Goal: Information Seeking & Learning: Learn about a topic

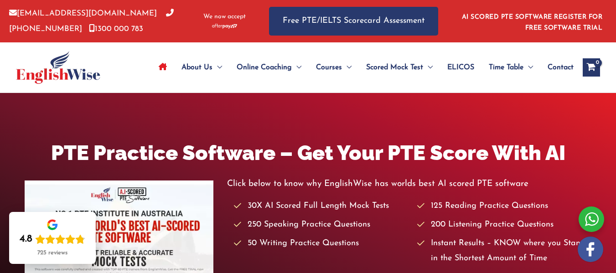
drag, startPoint x: 306, startPoint y: 120, endPoint x: 231, endPoint y: 108, distance: 76.2
click at [231, 108] on div "PTE Practice Software – Get Your PTE Score With AI Click below to know why Engl…" at bounding box center [308, 228] width 616 height 270
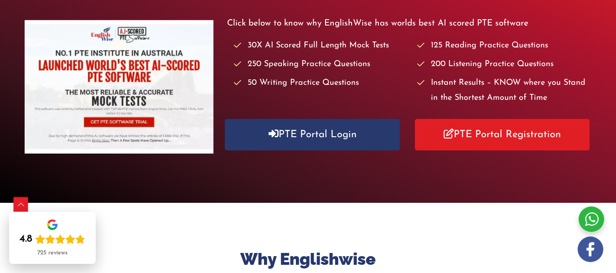
scroll to position [64, 0]
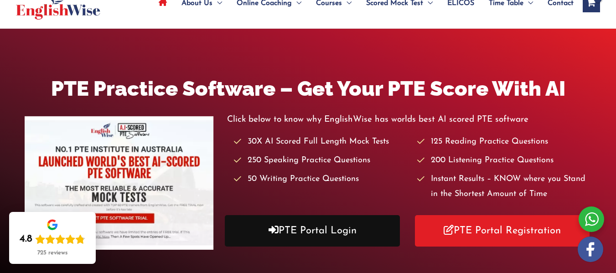
click at [280, 227] on link "PTE Portal Login" at bounding box center [312, 230] width 175 height 31
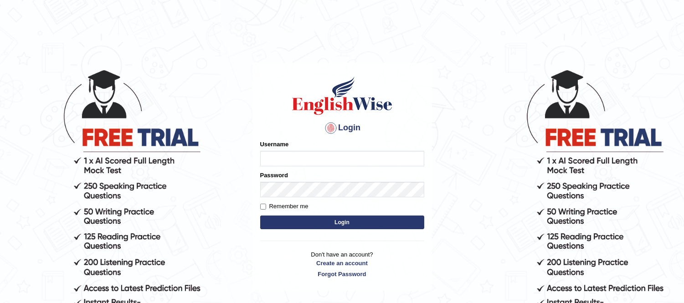
type input "rolina_parramatta"
click at [345, 165] on input "rolina_parramatta" at bounding box center [342, 159] width 164 height 16
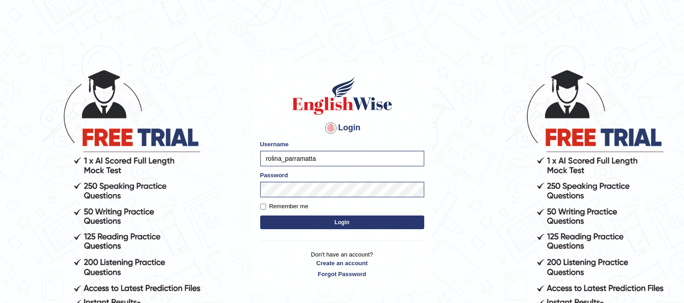
click at [341, 226] on button "Login" at bounding box center [342, 223] width 164 height 14
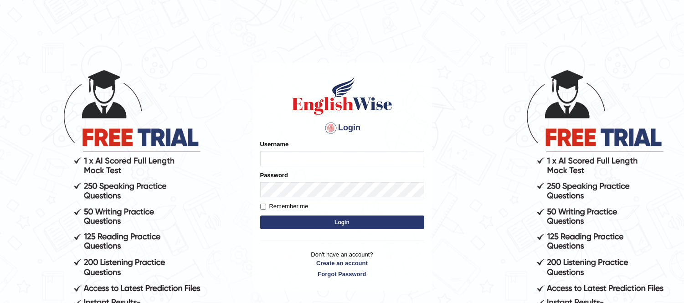
type input "rolina_parramatta"
click at [340, 220] on button "Login" at bounding box center [342, 223] width 164 height 14
type input "rolina_parramatta"
click at [260, 208] on input "Remember me" at bounding box center [263, 207] width 6 height 6
checkbox input "true"
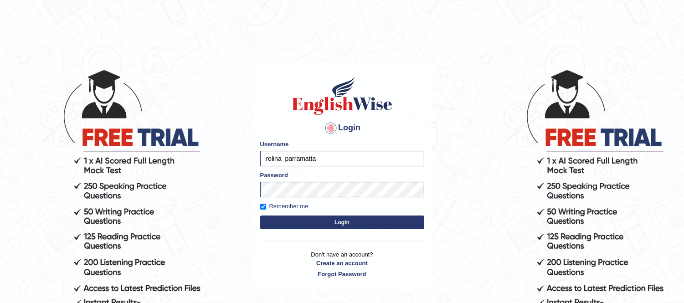
click at [278, 217] on button "Login" at bounding box center [342, 223] width 164 height 14
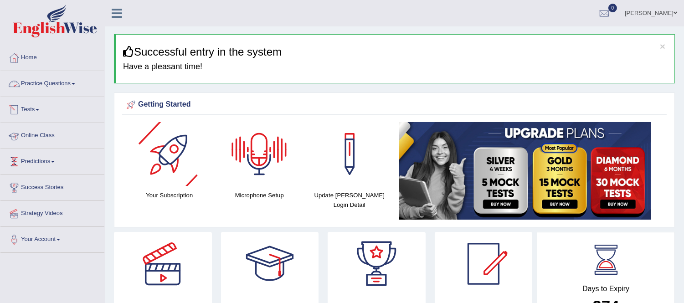
click at [67, 83] on link "Practice Questions" at bounding box center [52, 82] width 104 height 23
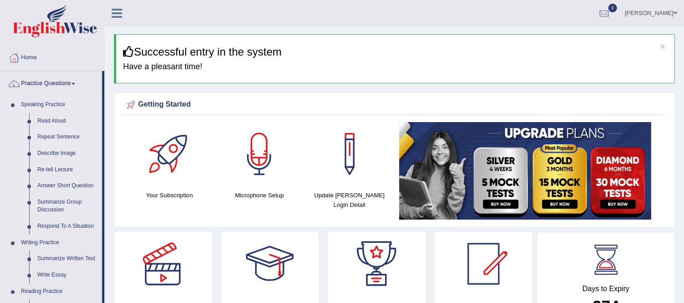
click at [56, 135] on link "Repeat Sentence" at bounding box center [67, 137] width 69 height 16
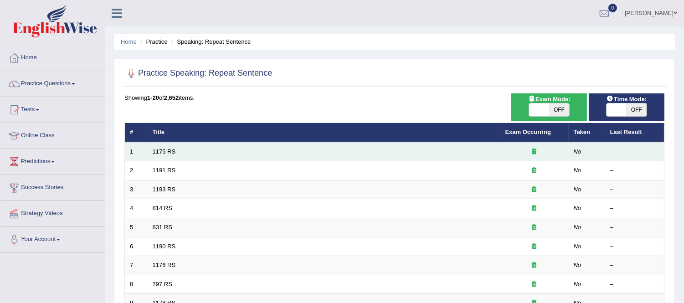
click at [577, 146] on td "No" at bounding box center [587, 151] width 36 height 19
click at [242, 154] on td "1175 RS" at bounding box center [324, 151] width 353 height 19
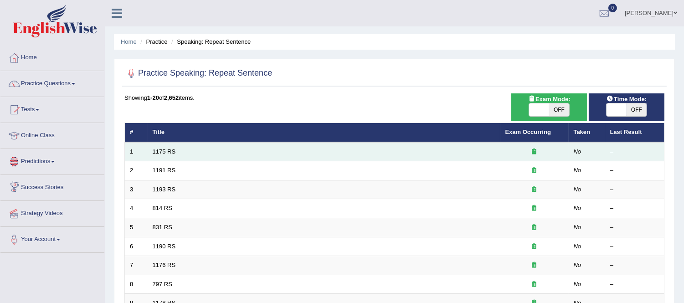
click at [163, 154] on td "1175 RS" at bounding box center [324, 151] width 353 height 19
click at [195, 153] on td "1175 RS" at bounding box center [324, 151] width 353 height 19
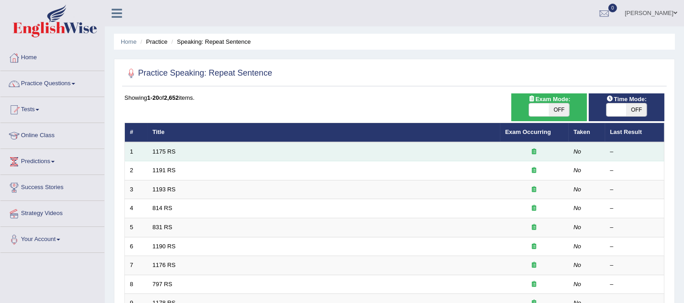
click at [195, 153] on td "1175 RS" at bounding box center [324, 151] width 353 height 19
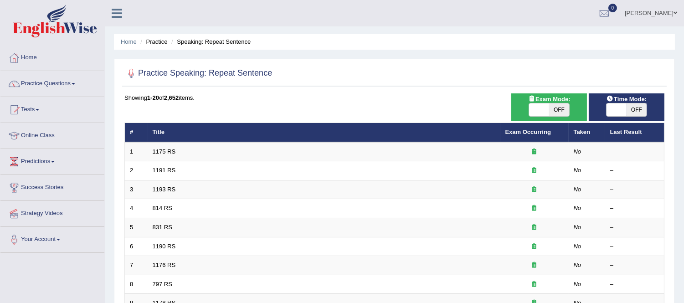
click at [557, 113] on span "OFF" at bounding box center [559, 109] width 20 height 13
checkbox input "true"
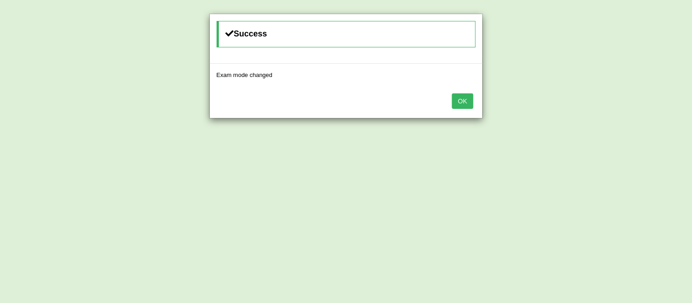
click at [463, 102] on button "OK" at bounding box center [462, 101] width 21 height 16
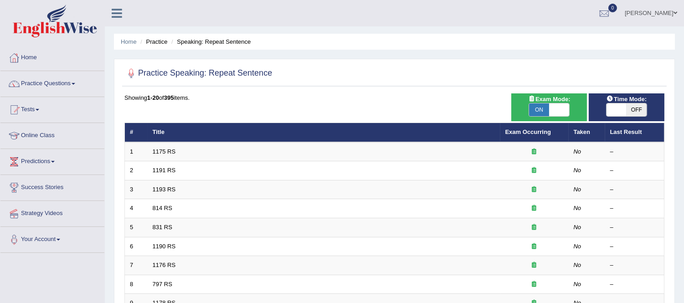
click at [346, 147] on td "1175 RS" at bounding box center [324, 151] width 353 height 19
click at [609, 115] on span at bounding box center [617, 109] width 20 height 13
checkbox input "true"
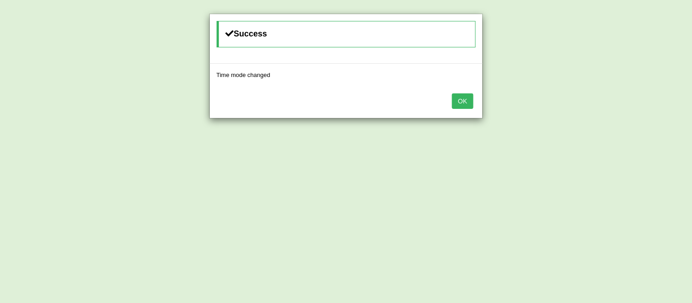
click at [609, 115] on body "Toggle navigation Home Practice Questions Speaking Practice Read Aloud Repeat S…" at bounding box center [346, 151] width 692 height 303
click at [462, 103] on button "OK" at bounding box center [462, 101] width 21 height 16
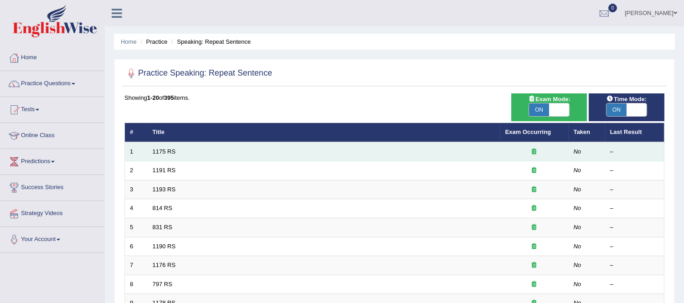
click at [264, 147] on td "1175 RS" at bounding box center [324, 151] width 353 height 19
click at [163, 151] on link "1175 RS" at bounding box center [164, 151] width 23 height 7
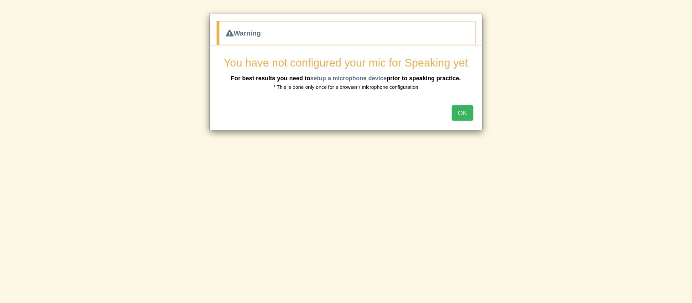
click at [463, 114] on button "OK" at bounding box center [462, 113] width 21 height 16
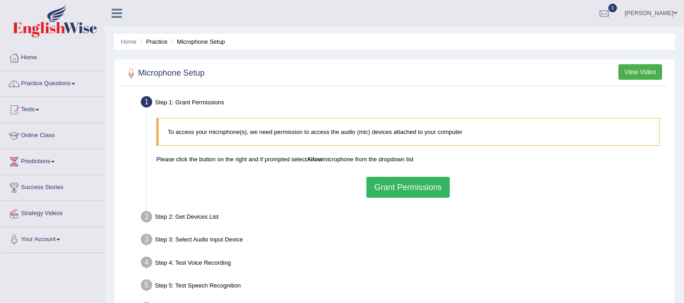
click at [413, 191] on button "Grant Permissions" at bounding box center [408, 187] width 83 height 21
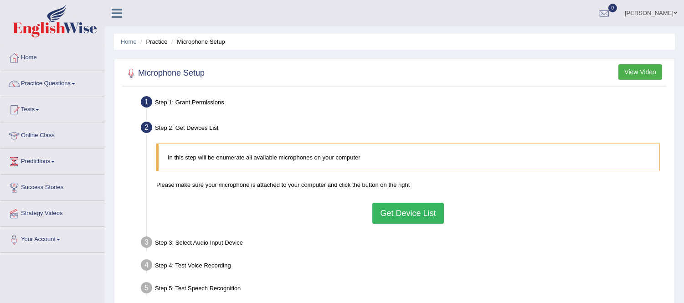
click at [415, 212] on button "Get Device List" at bounding box center [407, 213] width 71 height 21
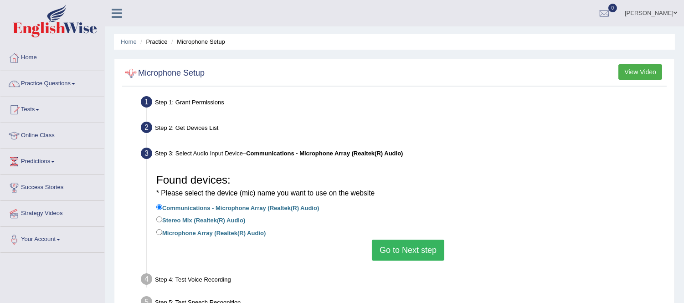
click at [151, 74] on h2 "Microphone Setup" at bounding box center [164, 74] width 80 height 14
click at [641, 67] on button "View Video" at bounding box center [641, 72] width 44 height 16
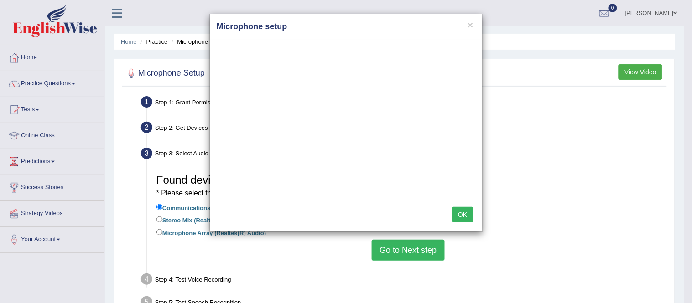
click at [511, 165] on div "× Microphone setup OK" at bounding box center [346, 151] width 692 height 303
click at [464, 220] on button "OK" at bounding box center [462, 215] width 21 height 16
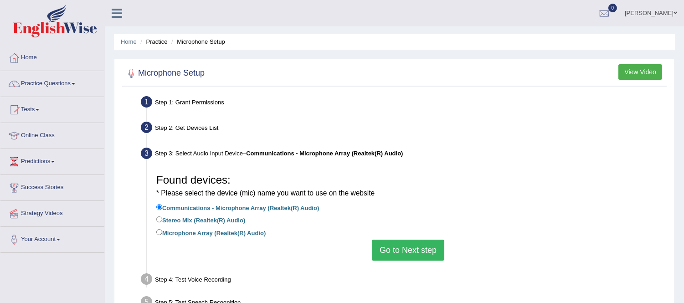
click at [393, 256] on button "Go to Next step" at bounding box center [408, 250] width 72 height 21
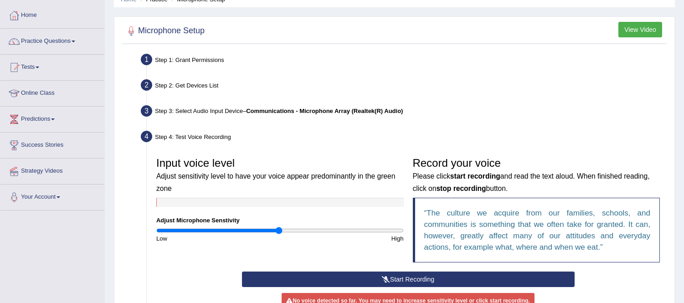
scroll to position [76, 0]
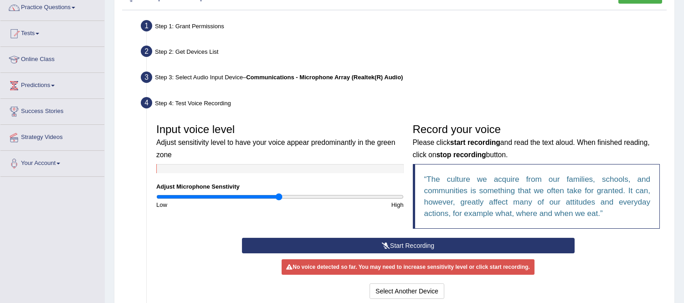
click at [423, 243] on button "Start Recording" at bounding box center [408, 246] width 333 height 16
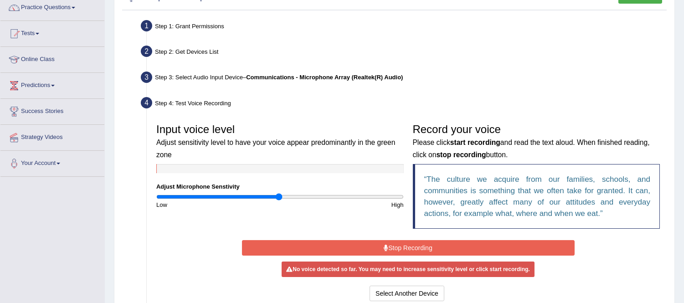
click at [423, 243] on button "Stop Recording" at bounding box center [408, 248] width 333 height 16
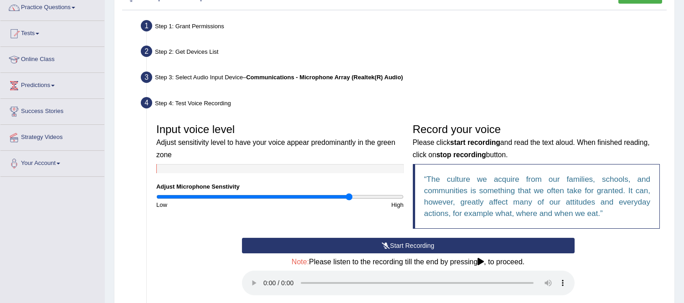
type input "1.58"
click at [349, 198] on input "range" at bounding box center [280, 196] width 248 height 7
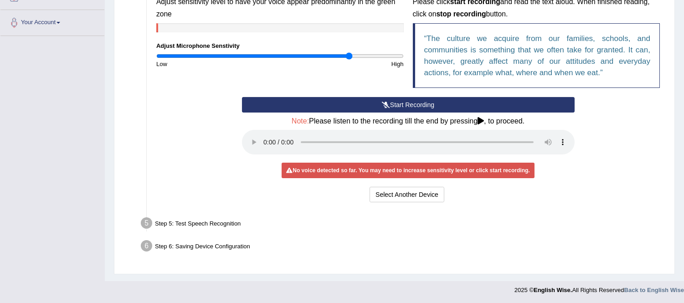
scroll to position [178, 0]
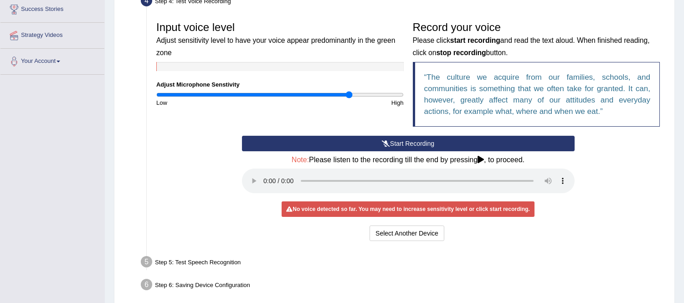
click at [320, 212] on div "No voice detected so far. You may need to increase sensitivity level or click s…" at bounding box center [408, 210] width 253 height 16
click at [396, 233] on button "Select Another Device" at bounding box center [407, 234] width 75 height 16
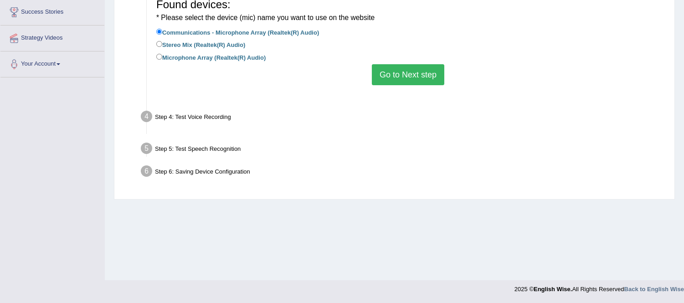
scroll to position [175, 0]
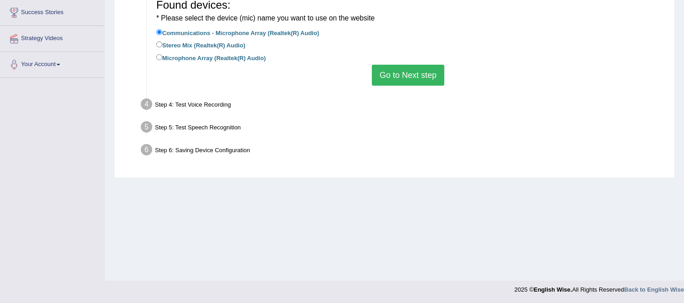
click at [414, 70] on button "Go to Next step" at bounding box center [408, 75] width 72 height 21
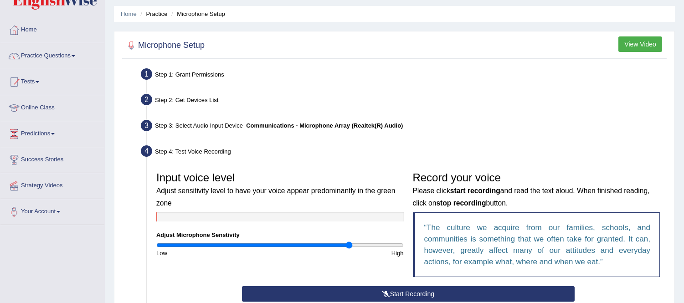
scroll to position [10, 0]
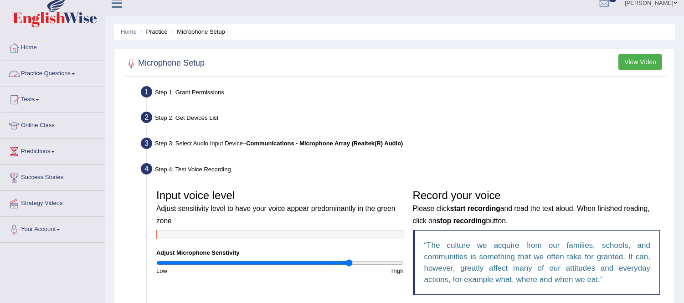
click at [47, 78] on link "Practice Questions" at bounding box center [52, 72] width 104 height 23
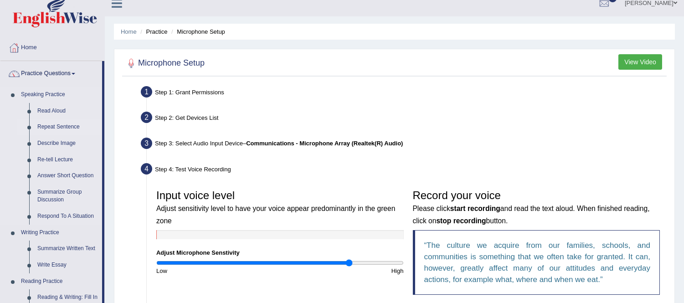
click at [69, 121] on link "Repeat Sentence" at bounding box center [67, 127] width 69 height 16
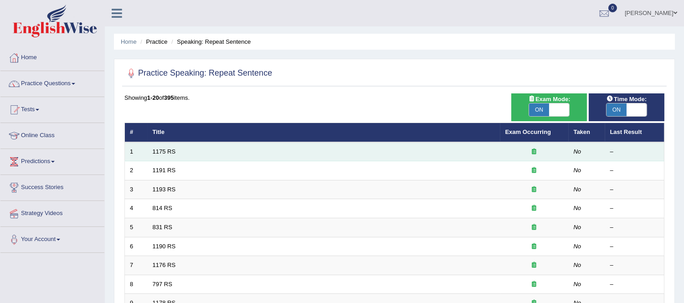
click at [221, 156] on td "1175 RS" at bounding box center [324, 151] width 353 height 19
click at [165, 149] on link "1175 RS" at bounding box center [164, 151] width 23 height 7
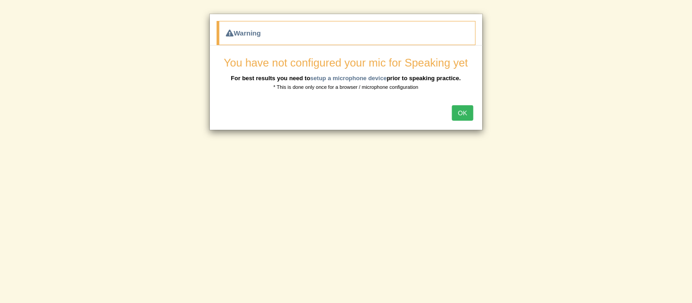
click at [395, 199] on div "Warning You have not configured your mic for Speaking yet For best results you …" at bounding box center [346, 151] width 692 height 303
click at [474, 119] on div "OK" at bounding box center [346, 114] width 273 height 32
click at [465, 111] on button "OK" at bounding box center [462, 113] width 21 height 16
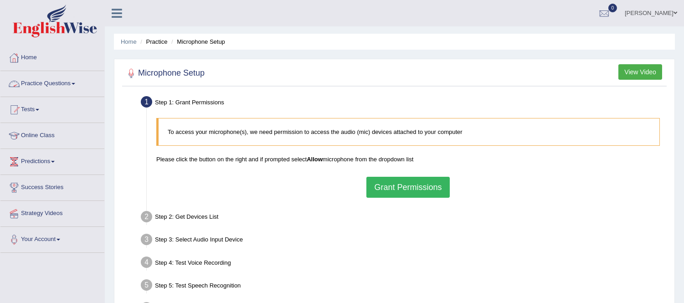
click at [79, 83] on link "Practice Questions" at bounding box center [52, 82] width 104 height 23
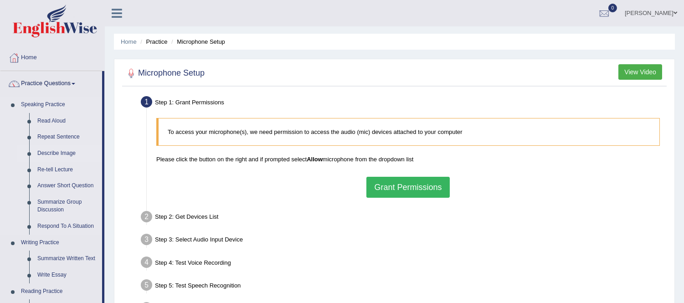
click at [55, 154] on link "Describe Image" at bounding box center [67, 153] width 69 height 16
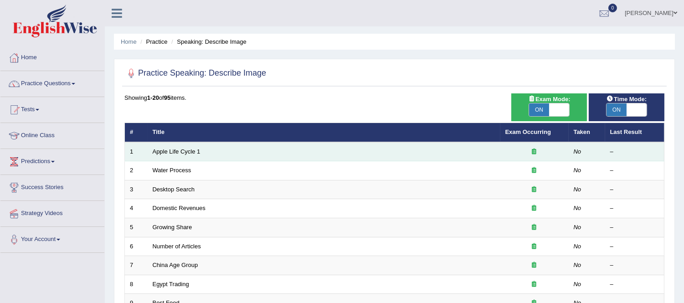
click at [189, 147] on td "Apple Life Cycle 1" at bounding box center [324, 151] width 353 height 19
click at [183, 147] on td "Apple Life Cycle 1" at bounding box center [324, 151] width 353 height 19
click at [176, 153] on link "Apple Life Cycle 1" at bounding box center [177, 151] width 48 height 7
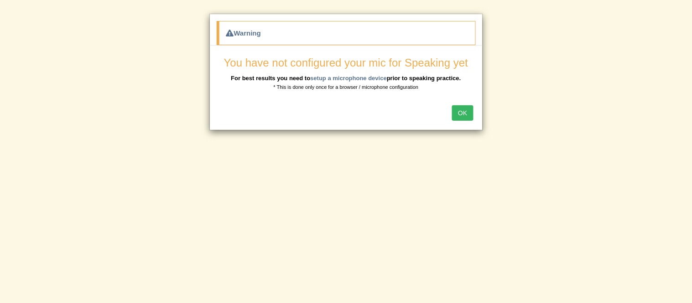
click at [471, 115] on button "OK" at bounding box center [462, 113] width 21 height 16
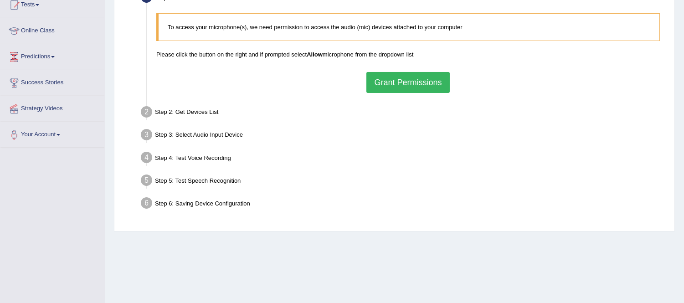
scroll to position [1, 0]
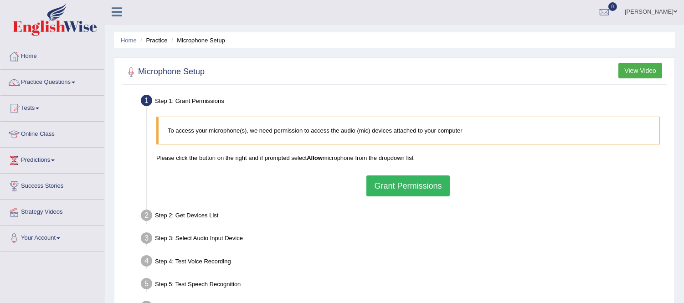
click at [683, 43] on div "Home Practice Microphone Setup You have already completed the setup earlier wit…" at bounding box center [394, 227] width 579 height 456
click at [74, 78] on link "Practice Questions" at bounding box center [52, 81] width 104 height 23
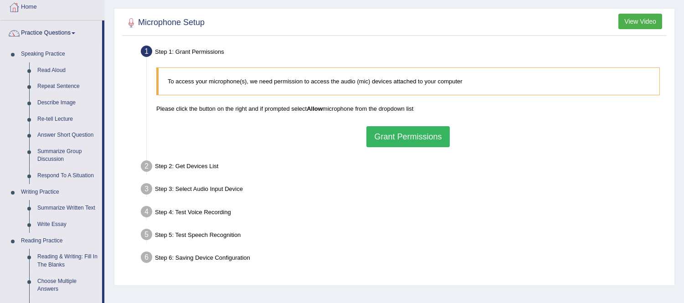
scroll to position [73, 0]
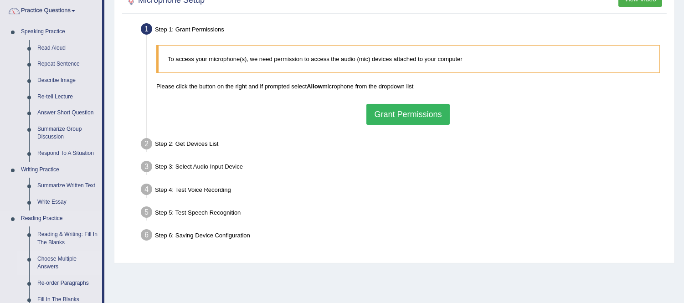
click at [51, 259] on link "Choose Multiple Answers" at bounding box center [67, 263] width 69 height 24
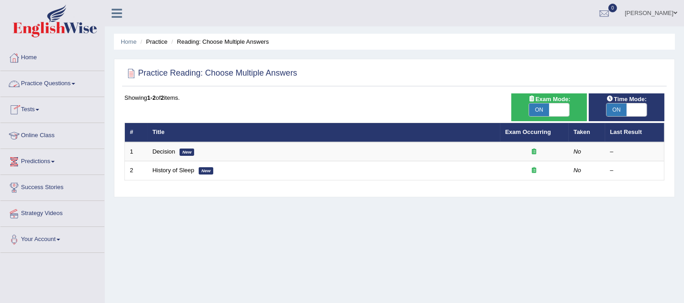
click at [72, 80] on link "Practice Questions" at bounding box center [52, 82] width 104 height 23
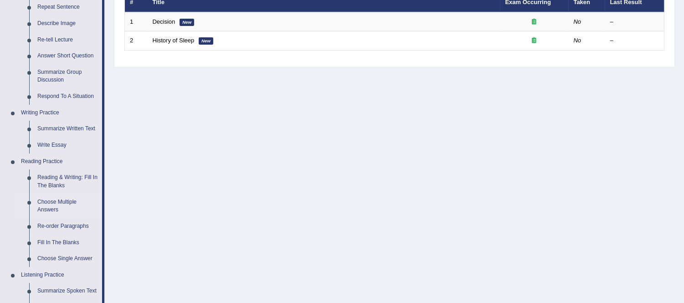
scroll to position [140, 0]
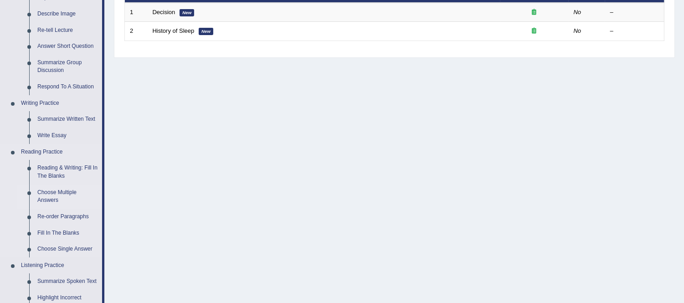
click at [65, 191] on link "Choose Multiple Answers" at bounding box center [67, 197] width 69 height 24
click at [65, 191] on ul "Reading & Writing: Fill In The Blanks Choose Multiple Answers Re-order Paragrap…" at bounding box center [59, 208] width 85 height 97
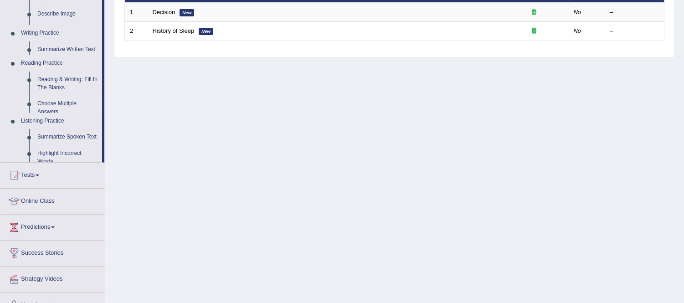
click at [65, 191] on div "Toggle navigation Home Practice Questions Speaking Practice Read Aloud Repeat S…" at bounding box center [342, 97] width 684 height 474
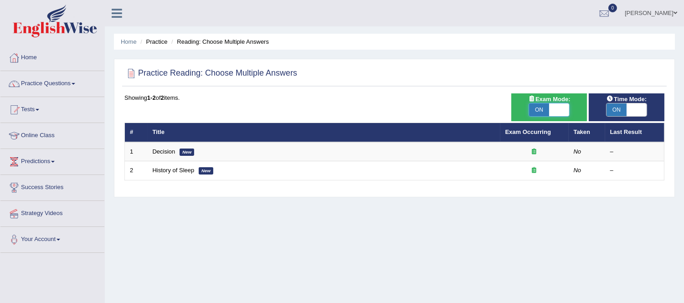
click at [563, 106] on span at bounding box center [559, 109] width 20 height 13
checkbox input "false"
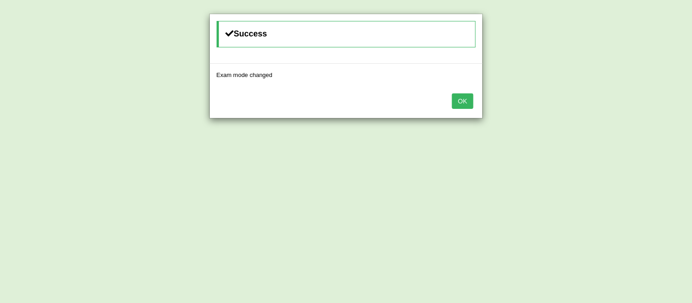
click at [458, 103] on button "OK" at bounding box center [462, 101] width 21 height 16
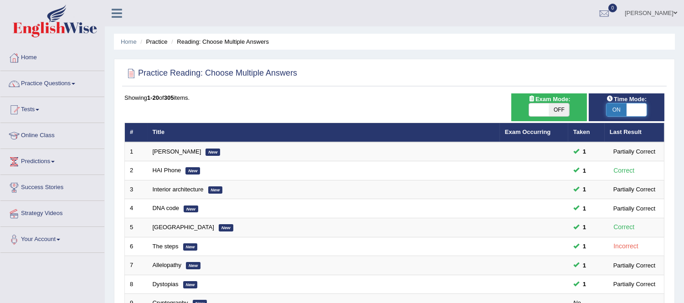
click at [640, 113] on span at bounding box center [637, 109] width 20 height 13
checkbox input "false"
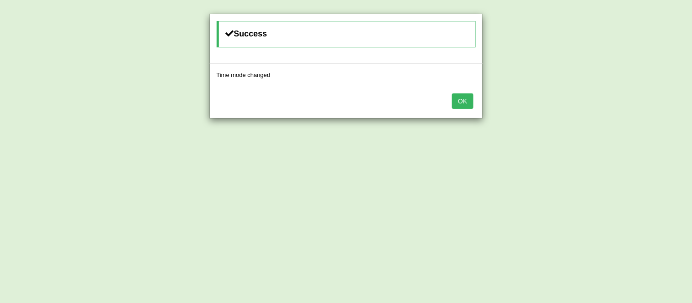
click at [471, 106] on button "OK" at bounding box center [462, 101] width 21 height 16
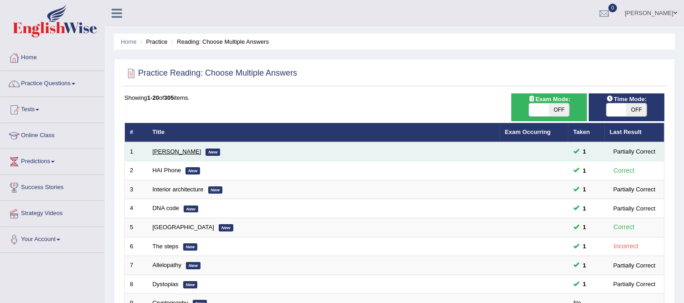
click at [175, 153] on link "[PERSON_NAME]" at bounding box center [177, 151] width 49 height 7
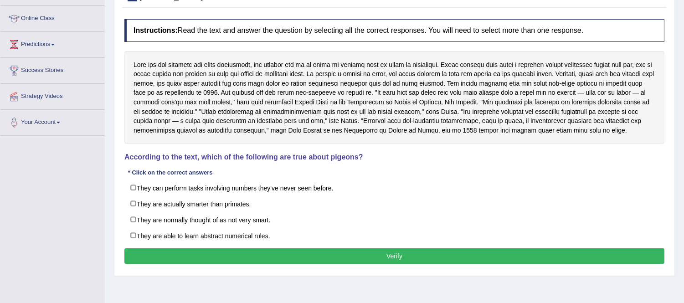
scroll to position [87, 0]
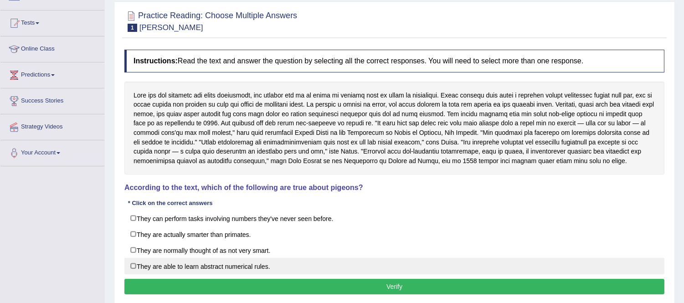
click at [545, 274] on label "They are able to learn abstract numerical rules." at bounding box center [394, 266] width 540 height 16
checkbox input "false"
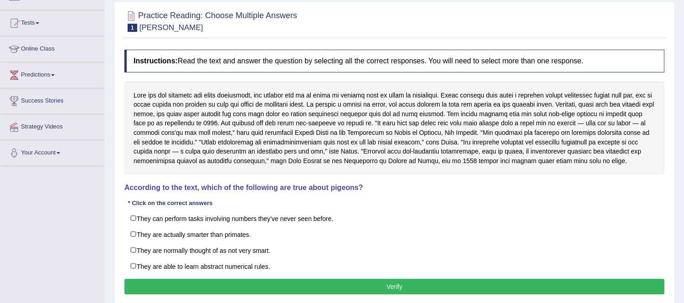
drag, startPoint x: 480, startPoint y: 180, endPoint x: 482, endPoint y: 143, distance: 36.5
click at [482, 143] on div at bounding box center [394, 128] width 540 height 93
click at [393, 139] on div at bounding box center [394, 128] width 540 height 93
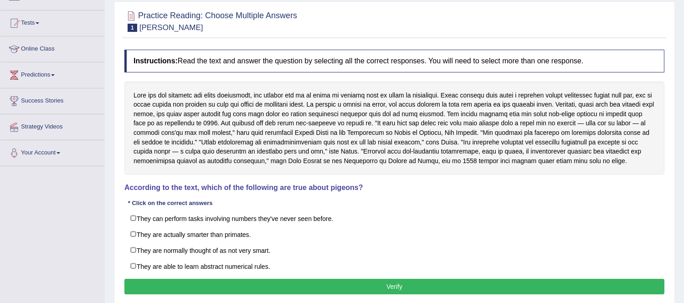
click at [390, 137] on div at bounding box center [394, 128] width 540 height 93
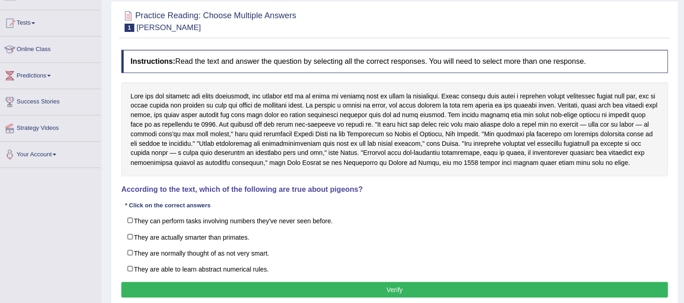
scroll to position [85, 0]
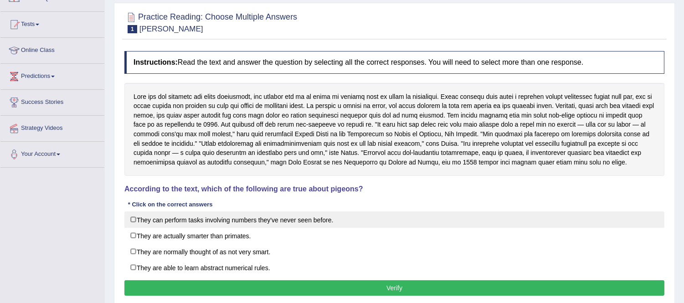
click at [350, 228] on label "They can perform tasks involving numbers they've never seen before." at bounding box center [394, 220] width 540 height 16
checkbox input "true"
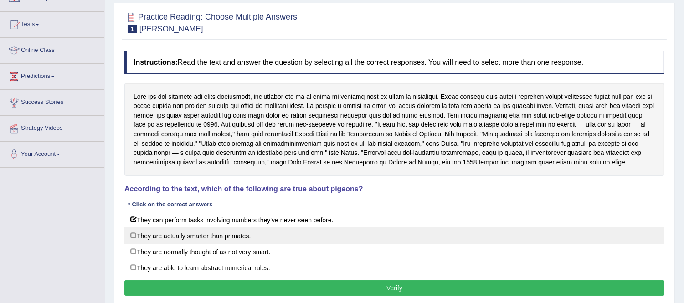
click at [292, 244] on label "They are actually smarter than primates." at bounding box center [394, 235] width 540 height 16
checkbox input "true"
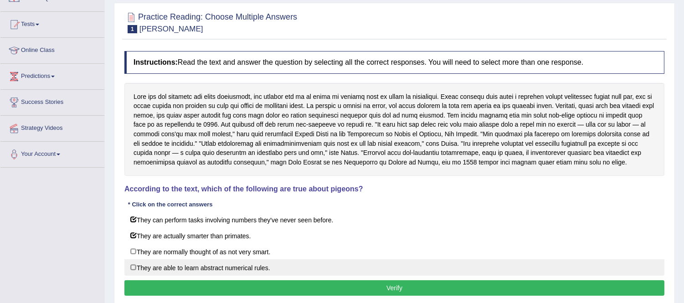
click at [283, 275] on label "They are able to learn abstract numerical rules." at bounding box center [394, 267] width 540 height 16
checkbox input "true"
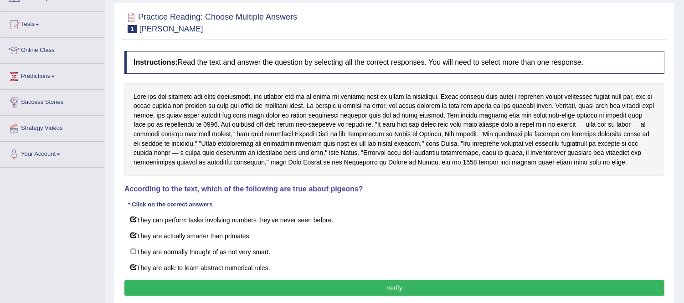
click at [402, 296] on button "Verify" at bounding box center [394, 288] width 540 height 16
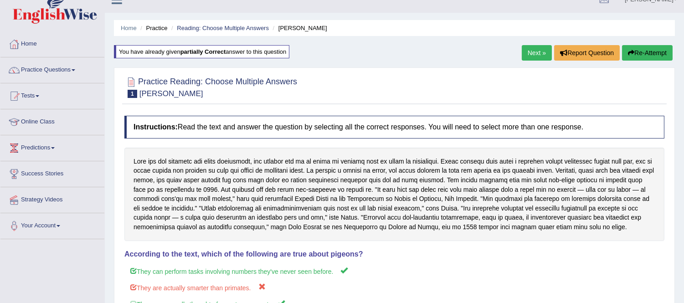
scroll to position [0, 0]
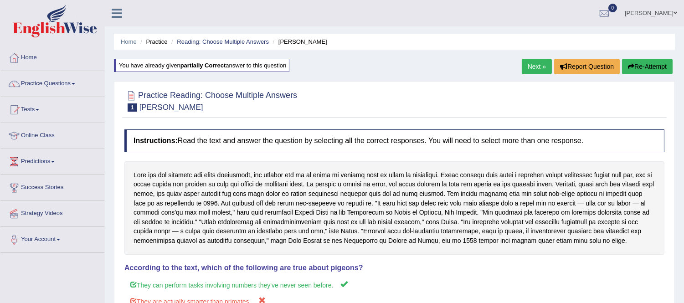
click at [407, 272] on h4 "According to the text, which of the following are true about pigeons?" at bounding box center [394, 268] width 540 height 8
click at [527, 67] on link "Next »" at bounding box center [537, 67] width 30 height 16
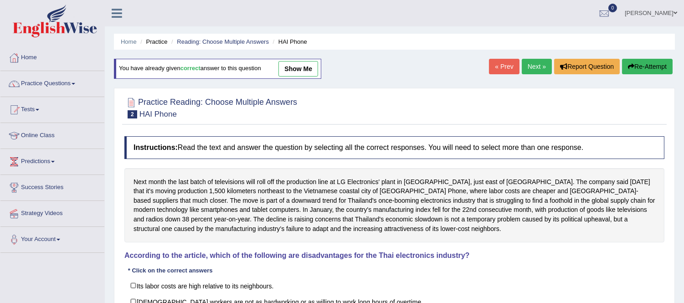
scroll to position [175, 0]
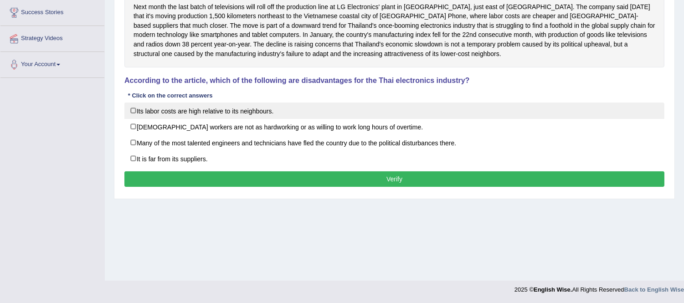
click at [578, 113] on label "Its labor costs are high relative to its neighbours." at bounding box center [394, 111] width 540 height 16
checkbox input "true"
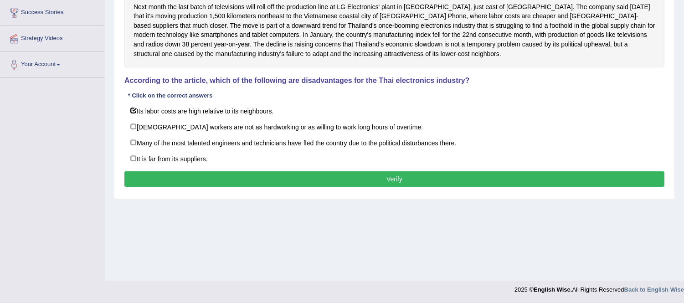
click at [284, 227] on div "Home Practice Reading: Choose Multiple Answers HAI Phone You have already given…" at bounding box center [394, 53] width 579 height 456
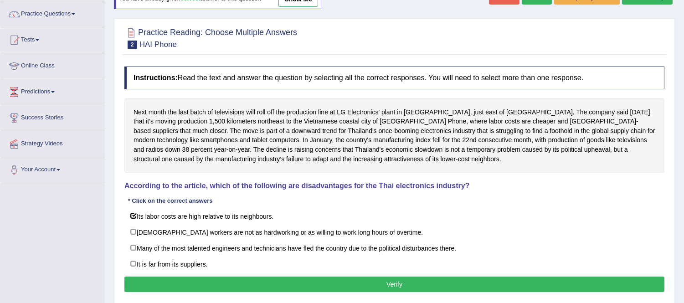
scroll to position [36, 0]
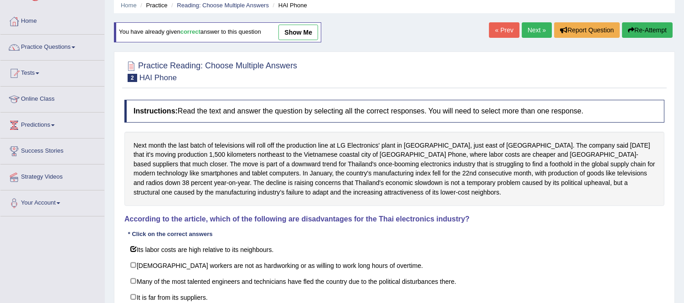
click at [331, 161] on div "Next month the last batch of televisions will roll off the production line at L…" at bounding box center [394, 169] width 540 height 75
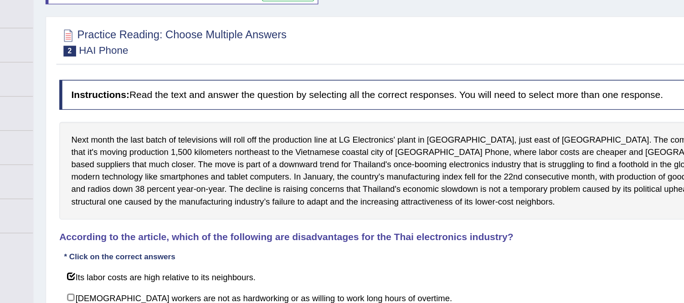
click at [110, 155] on div "Home Practice Reading: Choose Multiple Answers HAI Phone You have already given…" at bounding box center [394, 192] width 579 height 456
drag, startPoint x: 110, startPoint y: 155, endPoint x: 126, endPoint y: 152, distance: 16.3
click at [126, 152] on div "Home Practice Reading: Choose Multiple Answers HAI Phone You have already given…" at bounding box center [394, 192] width 579 height 456
drag, startPoint x: 126, startPoint y: 152, endPoint x: 217, endPoint y: 160, distance: 91.1
click at [217, 160] on div "Next month the last batch of televisions will roll off the production line at L…" at bounding box center [394, 169] width 540 height 75
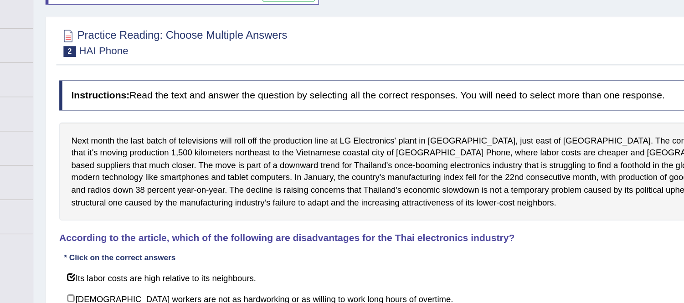
click at [184, 174] on div "Next month the last batch of televisions will roll off the production line at L…" at bounding box center [394, 169] width 540 height 75
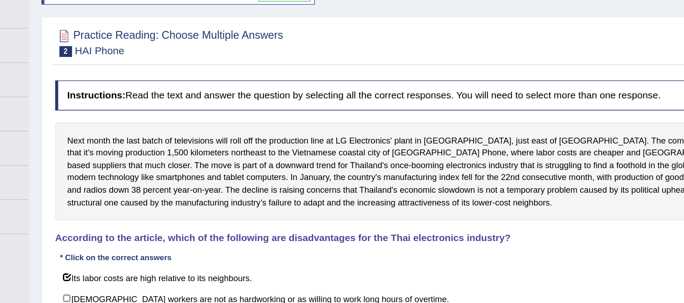
drag, startPoint x: 126, startPoint y: 40, endPoint x: 228, endPoint y: 190, distance: 181.5
click at [228, 190] on div "Home Practice Reading: Choose Multiple Answers HAI Phone You have already given…" at bounding box center [394, 192] width 579 height 456
click at [228, 190] on div "Next month the last batch of televisions will roll off the production line at L…" at bounding box center [394, 169] width 540 height 75
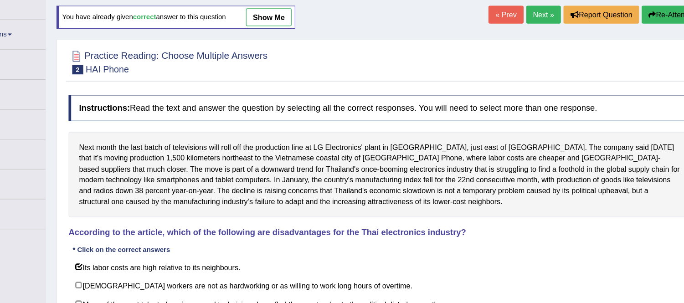
click at [231, 190] on div "Next month the last batch of televisions will roll off the production line at L…" at bounding box center [394, 169] width 540 height 75
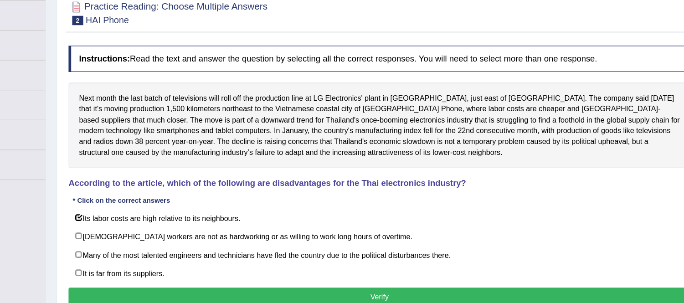
scroll to position [61, 0]
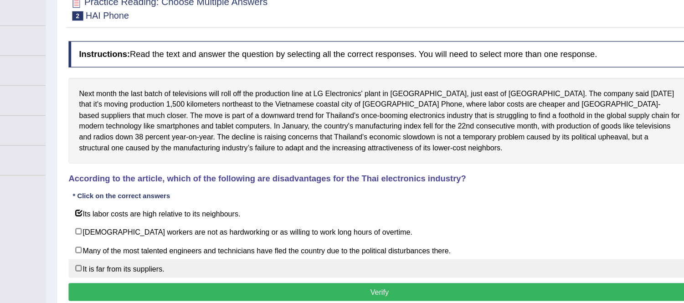
click at [179, 275] on label "It is far from its suppliers." at bounding box center [394, 272] width 540 height 16
checkbox input "true"
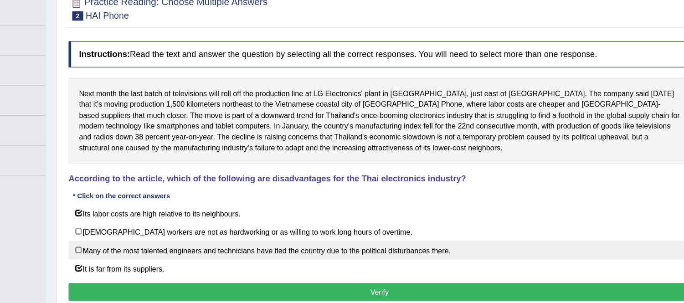
click at [349, 254] on label "Many of the most talented engineers and technicians have fled the country due t…" at bounding box center [394, 256] width 540 height 16
checkbox input "true"
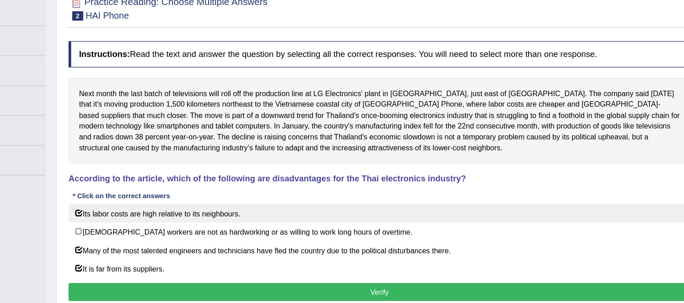
click at [151, 222] on label "Its labor costs are high relative to its neighbours." at bounding box center [394, 225] width 540 height 16
checkbox input "false"
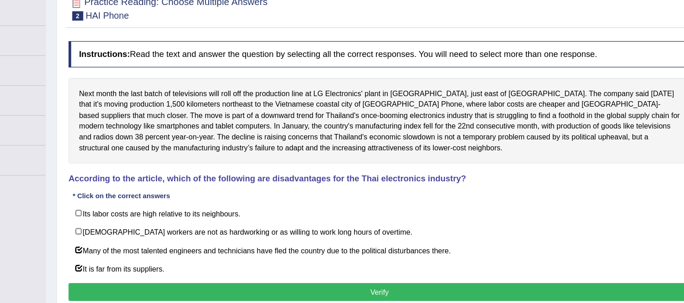
click at [169, 296] on button "Verify" at bounding box center [394, 293] width 540 height 16
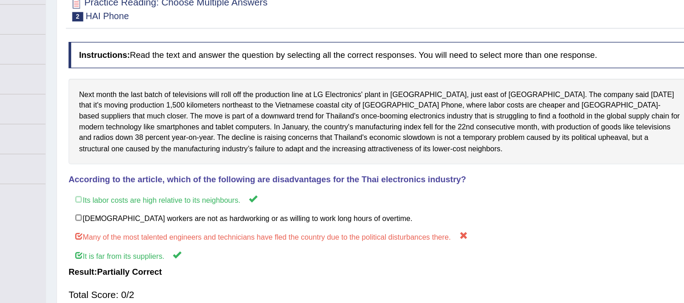
scroll to position [58, 0]
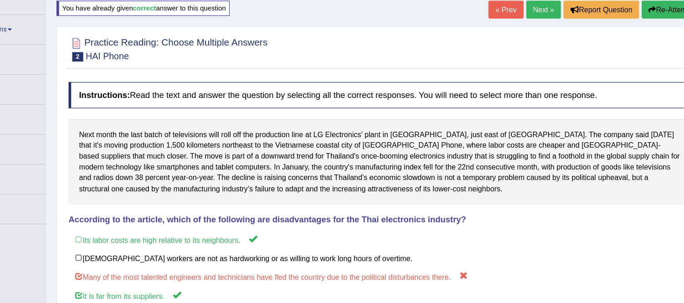
click at [507, 7] on link "« Prev" at bounding box center [504, 8] width 30 height 16
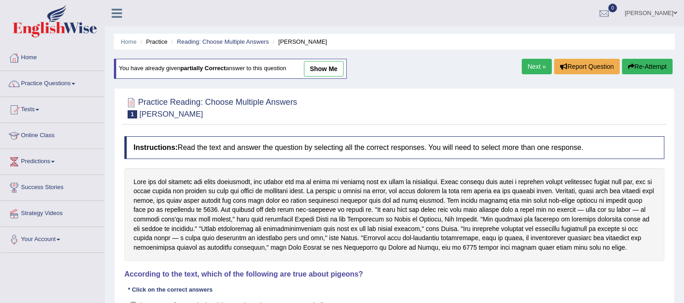
click at [532, 56] on div "Home Practice Reading: Choose Multiple Answers [PERSON_NAME] You have already g…" at bounding box center [394, 228] width 579 height 456
click at [531, 66] on link "Next »" at bounding box center [537, 67] width 30 height 16
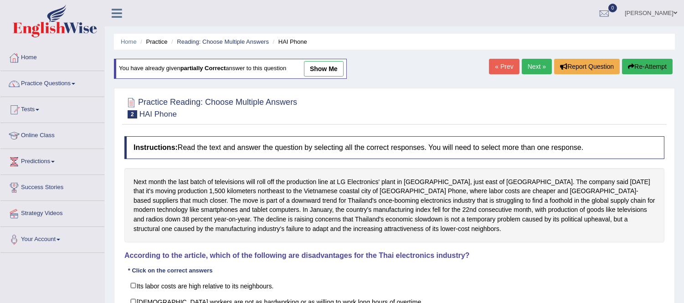
click at [531, 66] on link "Next »" at bounding box center [537, 67] width 30 height 16
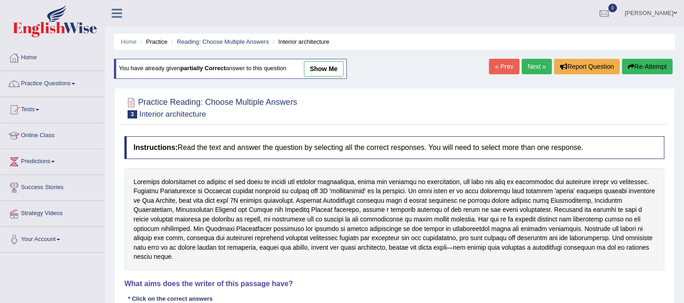
click at [409, 210] on div at bounding box center [394, 219] width 540 height 103
click at [376, 217] on div at bounding box center [394, 219] width 540 height 103
click at [376, 189] on div at bounding box center [394, 219] width 540 height 103
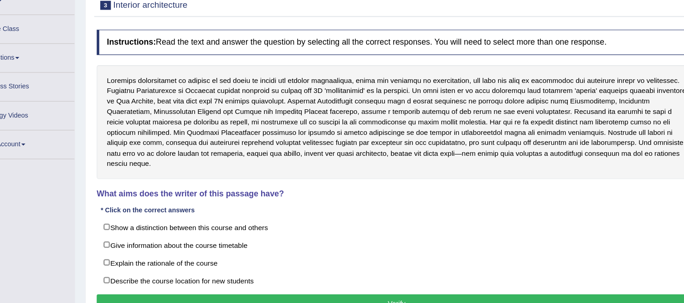
scroll to position [98, 0]
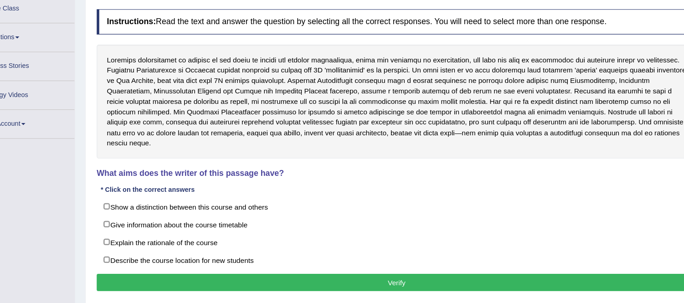
click at [643, 165] on div "Instructions: Read the text and answer the question by selecting all the correc…" at bounding box center [394, 167] width 545 height 266
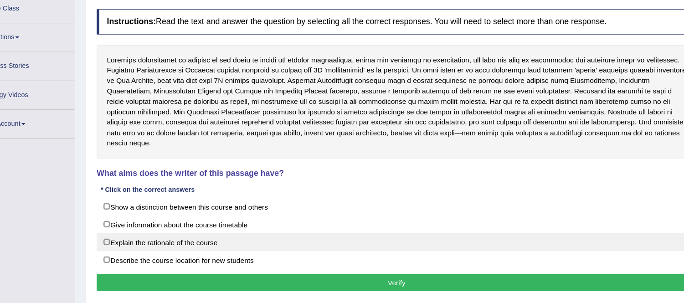
click at [299, 248] on label "Explain the rationale of the course" at bounding box center [394, 248] width 540 height 16
checkbox input "true"
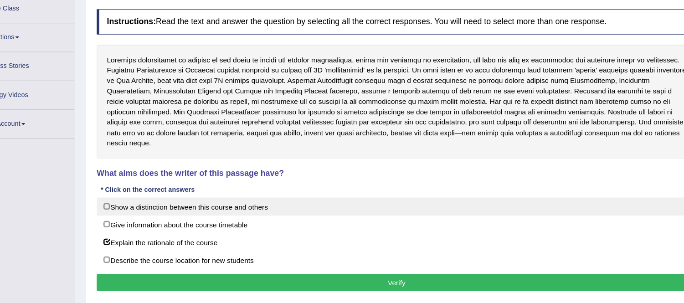
click at [334, 209] on label "Show a distinction between this course and others" at bounding box center [394, 216] width 540 height 16
checkbox input "true"
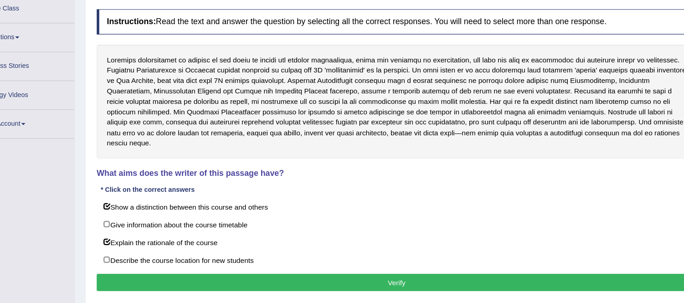
click at [275, 277] on button "Verify" at bounding box center [394, 285] width 540 height 16
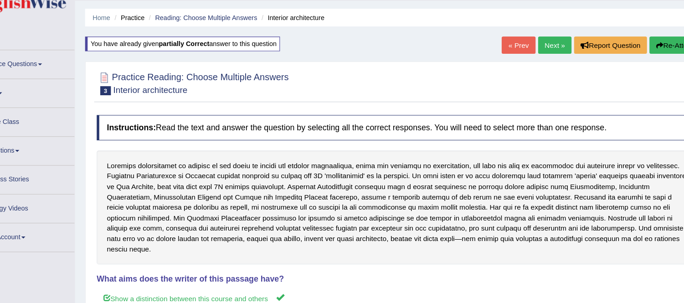
scroll to position [0, 0]
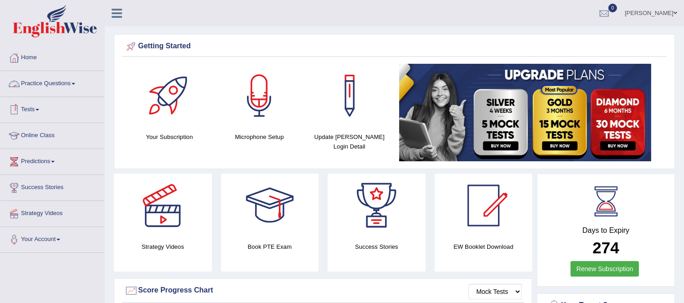
click at [75, 83] on span at bounding box center [74, 84] width 4 height 2
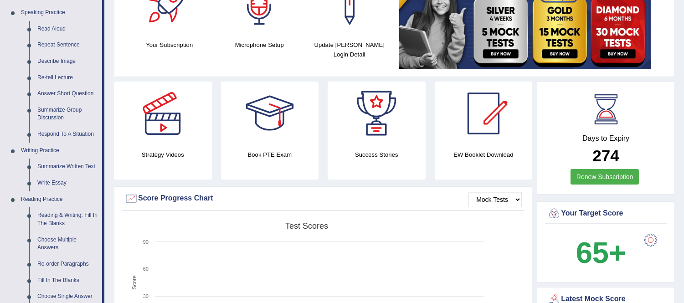
scroll to position [184, 0]
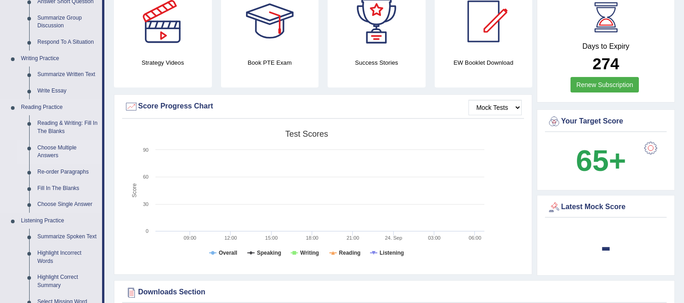
click at [55, 148] on link "Choose Multiple Answers" at bounding box center [67, 152] width 69 height 24
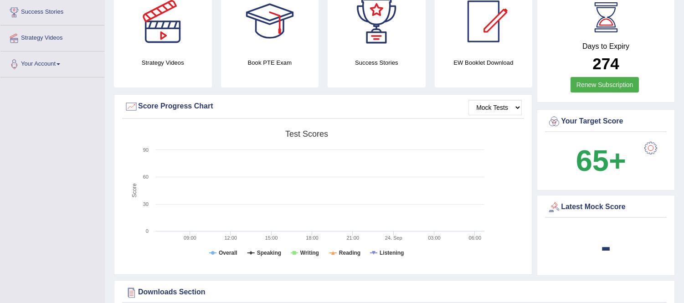
scroll to position [222, 0]
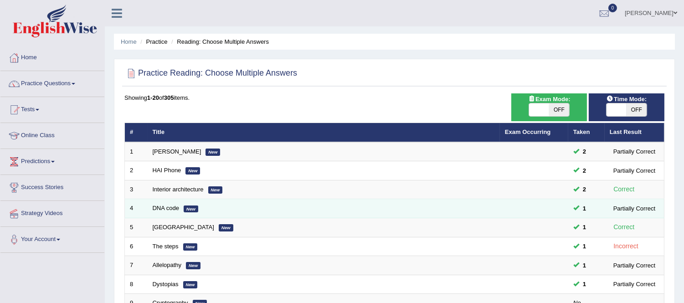
click at [588, 207] on span "1" at bounding box center [584, 209] width 10 height 10
click at [171, 207] on link "DNA code" at bounding box center [166, 208] width 27 height 7
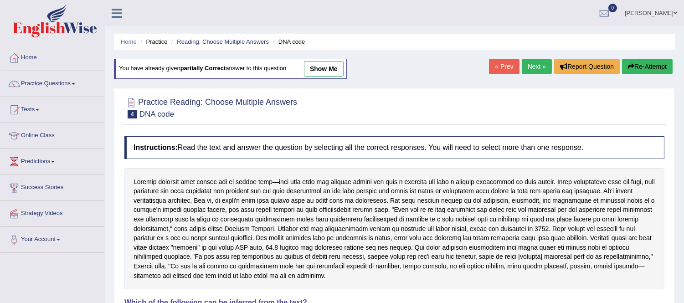
click at [199, 200] on div at bounding box center [394, 229] width 540 height 122
click at [179, 202] on div at bounding box center [394, 229] width 540 height 122
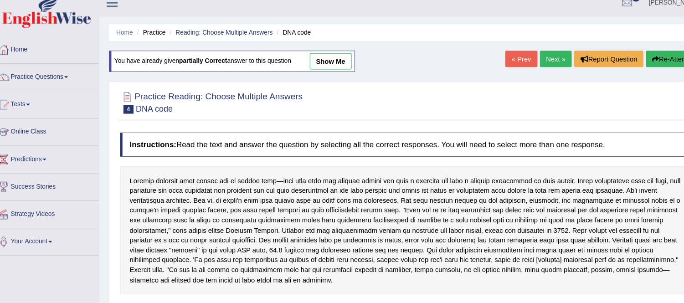
click at [171, 202] on div at bounding box center [394, 229] width 540 height 122
